Goal: Transaction & Acquisition: Purchase product/service

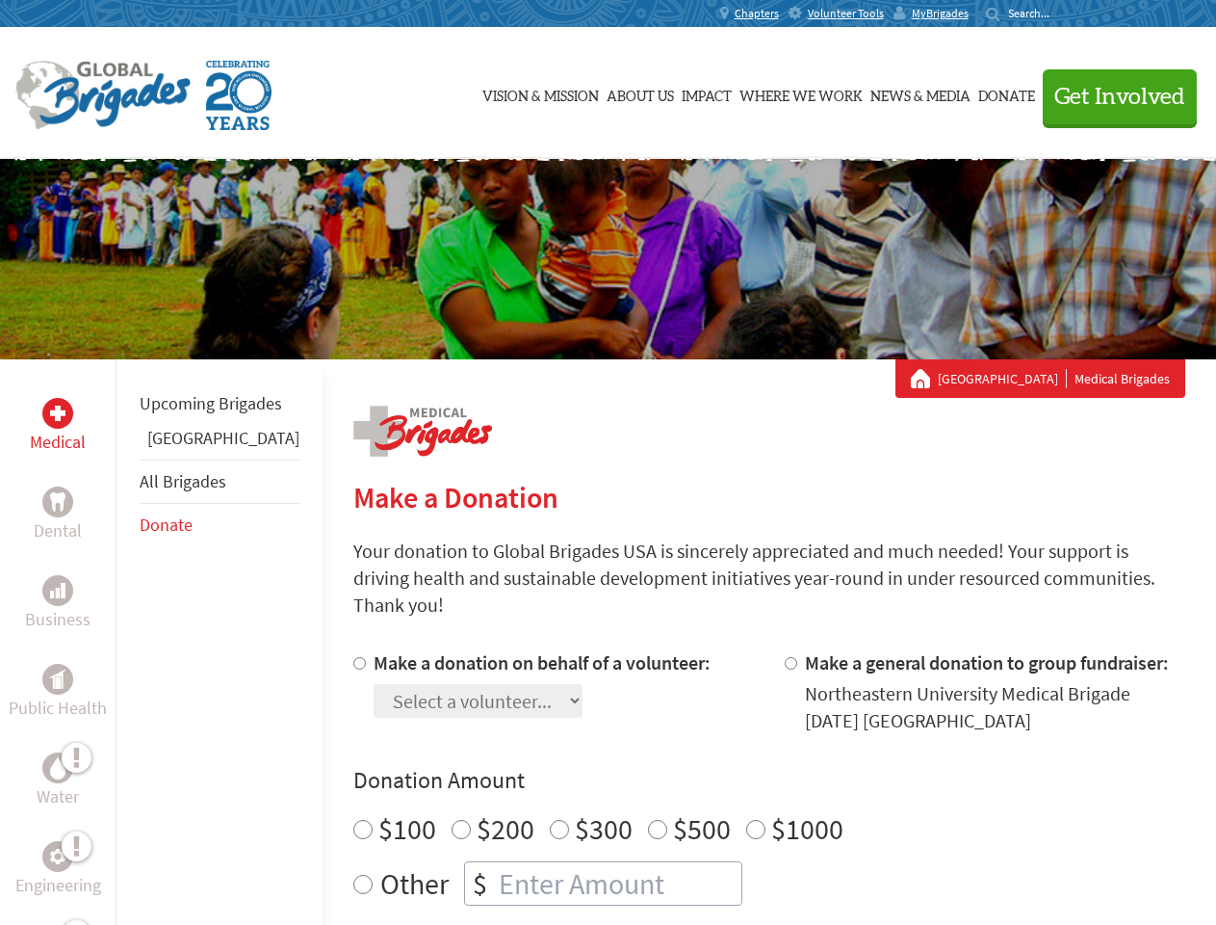
click at [1063, 13] on div "Search for:" at bounding box center [1024, 13] width 77 height 15
click at [1111, 96] on span "Get Involved" at bounding box center [1120, 97] width 131 height 23
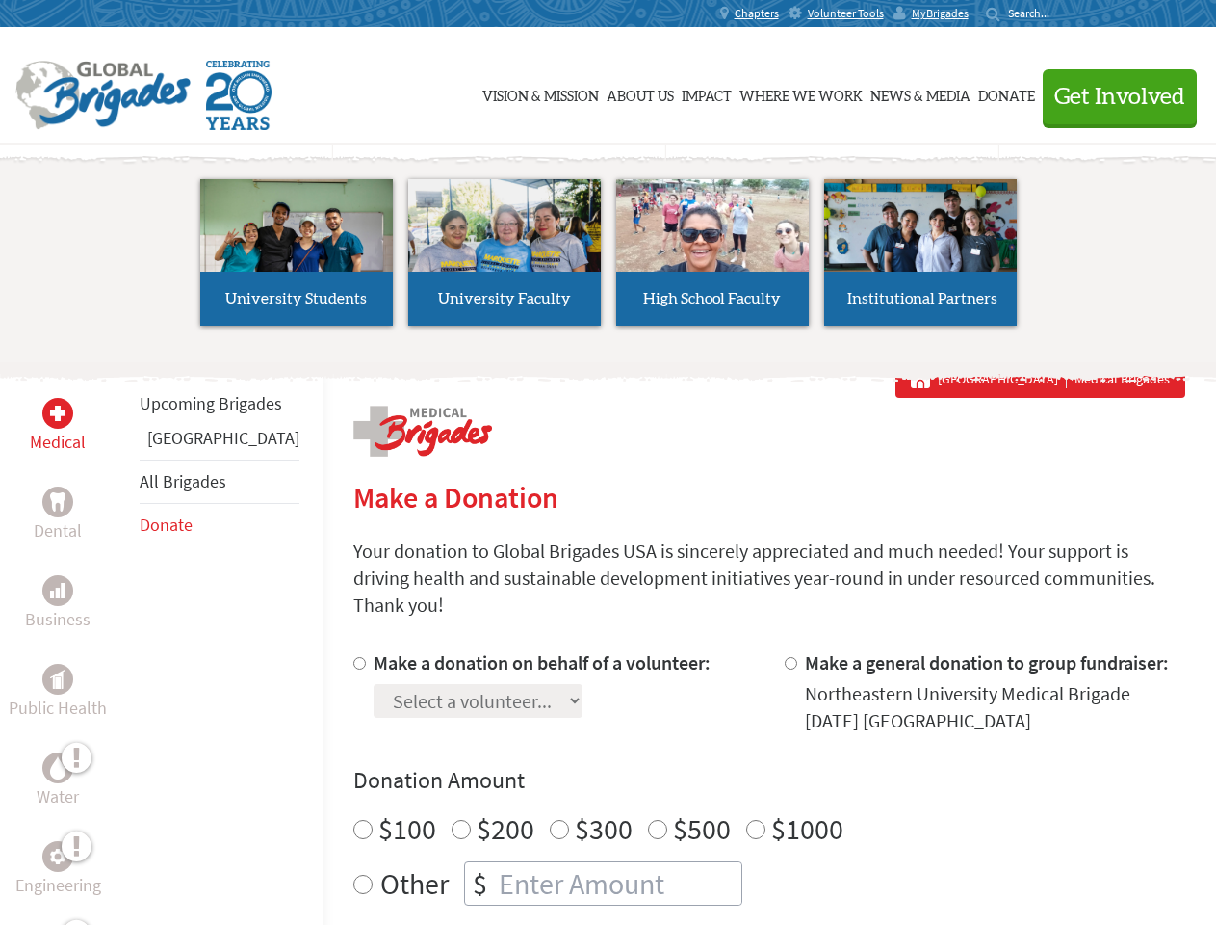
click at [609, 259] on li "High School Faculty" at bounding box center [713, 252] width 208 height 177
click at [127, 641] on div "Upcoming Brigades Panama All Brigades Donate" at bounding box center [219, 821] width 207 height 925
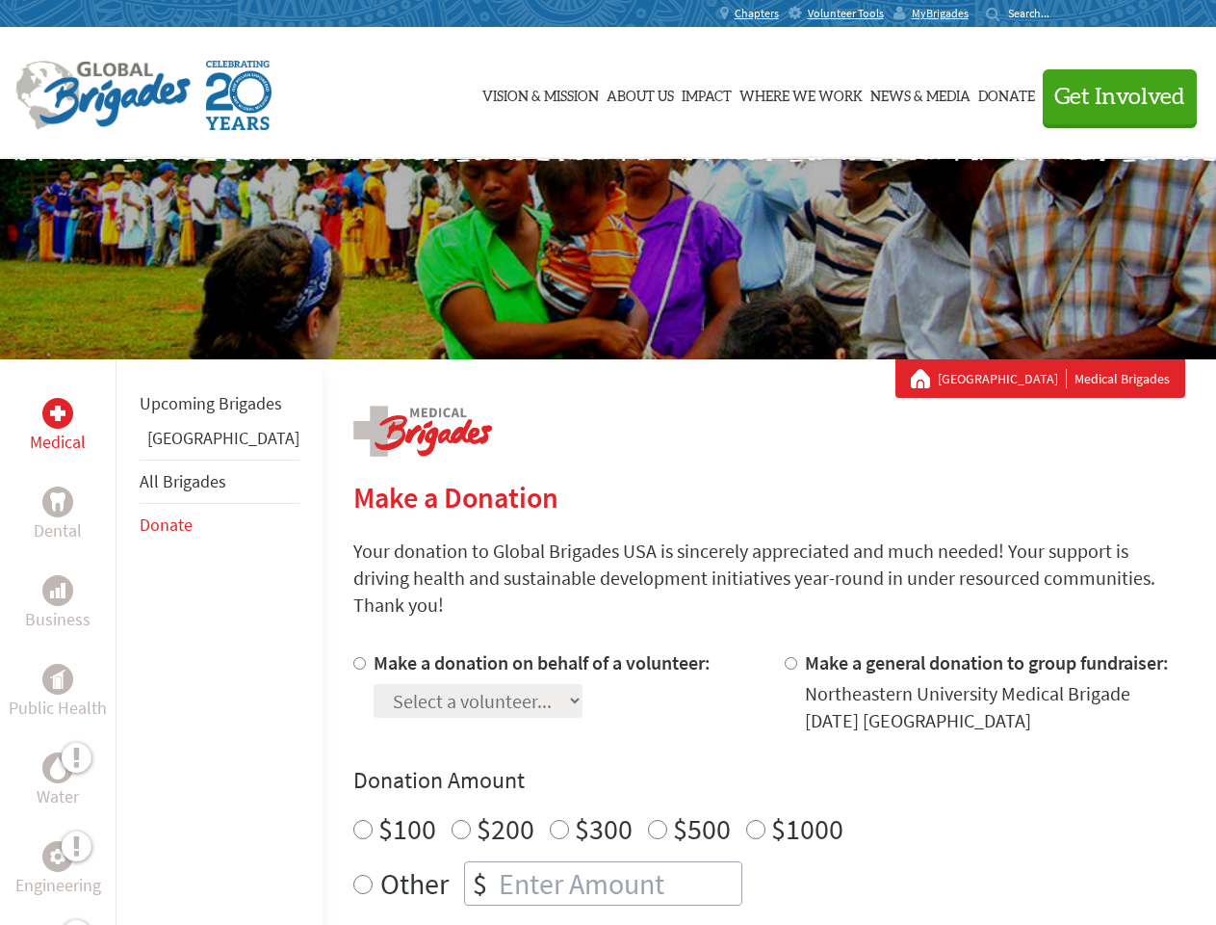
click at [736, 773] on div "Donation Amount $100 $200 $300 $500 $1000 Other $" at bounding box center [769, 835] width 832 height 141
click at [353, 657] on input "Make a donation on behalf of a volunteer:" at bounding box center [359, 663] width 13 height 13
radio input "true"
click at [785, 657] on input "Make a general donation to group fundraiser:" at bounding box center [791, 663] width 13 height 13
radio input "true"
